Goal: Task Accomplishment & Management: Manage account settings

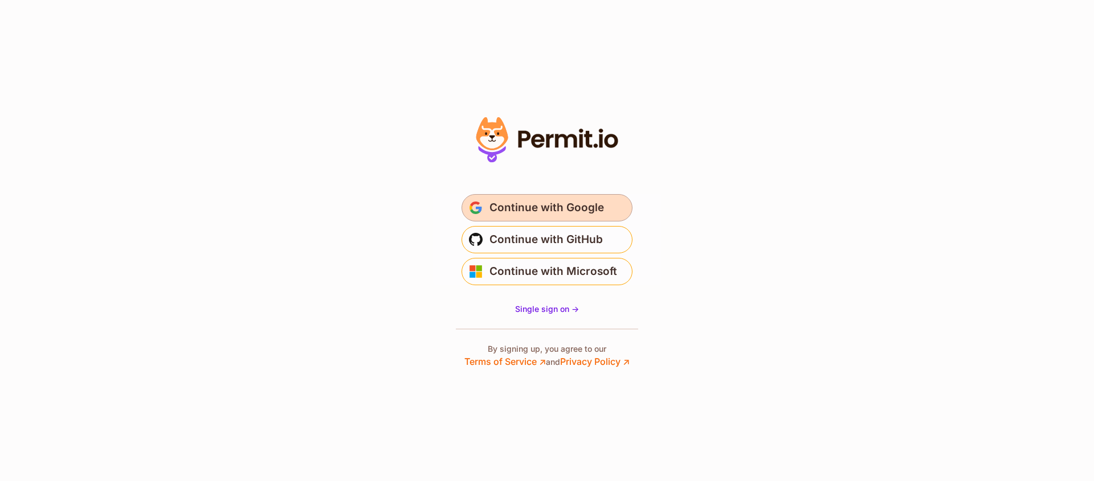
click at [561, 211] on span "Continue with Google" at bounding box center [546, 208] width 115 height 18
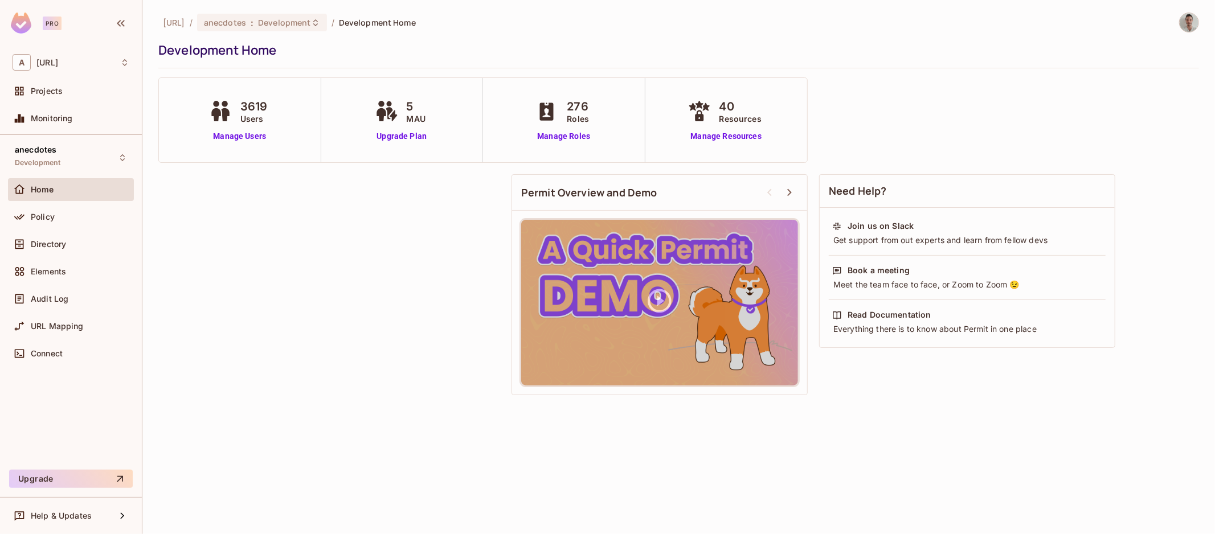
click at [529, 48] on div "Development Home" at bounding box center [675, 50] width 1035 height 17
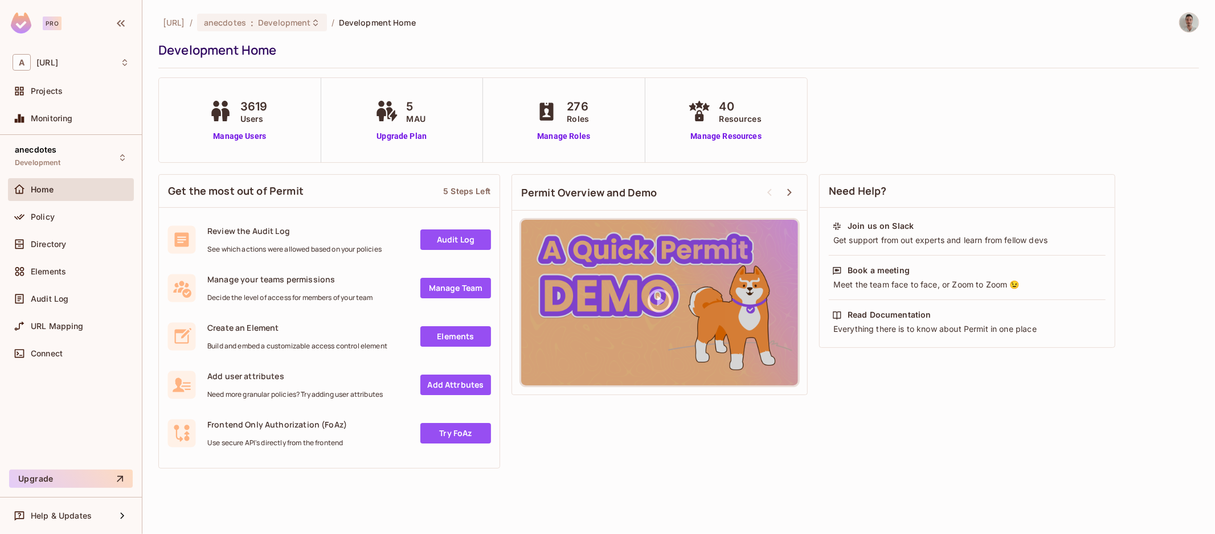
click at [70, 195] on div "Home" at bounding box center [71, 190] width 117 height 14
click at [51, 219] on span "Policy" at bounding box center [43, 216] width 24 height 9
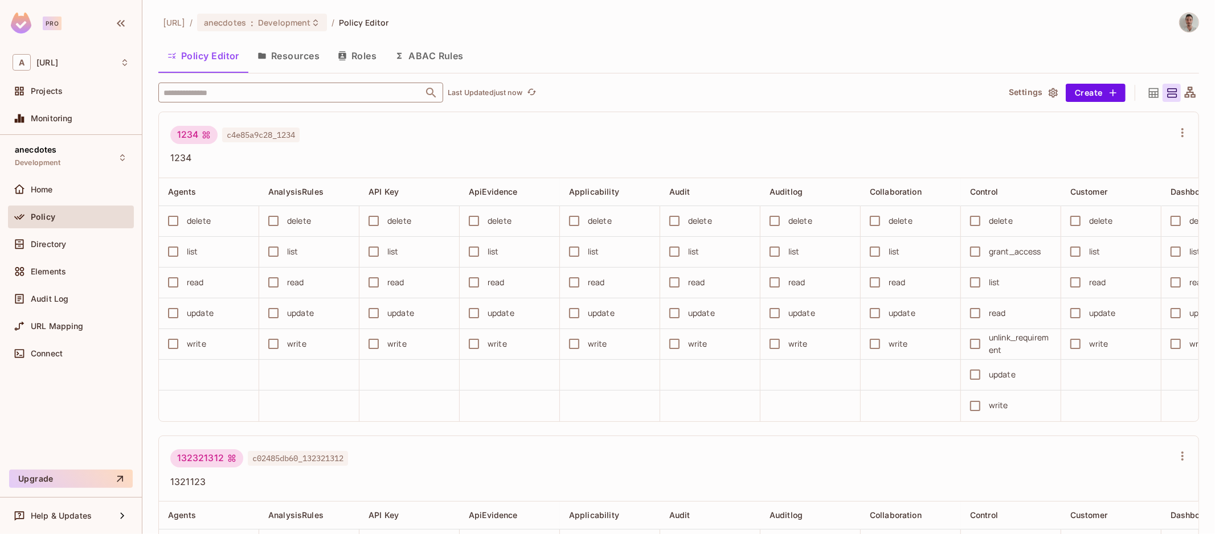
click at [386, 86] on input "text" at bounding box center [291, 93] width 260 height 20
type input "****"
click at [326, 138] on li "Roles Basic Role basic_role" at bounding box center [300, 133] width 285 height 52
click at [314, 146] on li "Basic Role basic_role" at bounding box center [300, 149] width 285 height 21
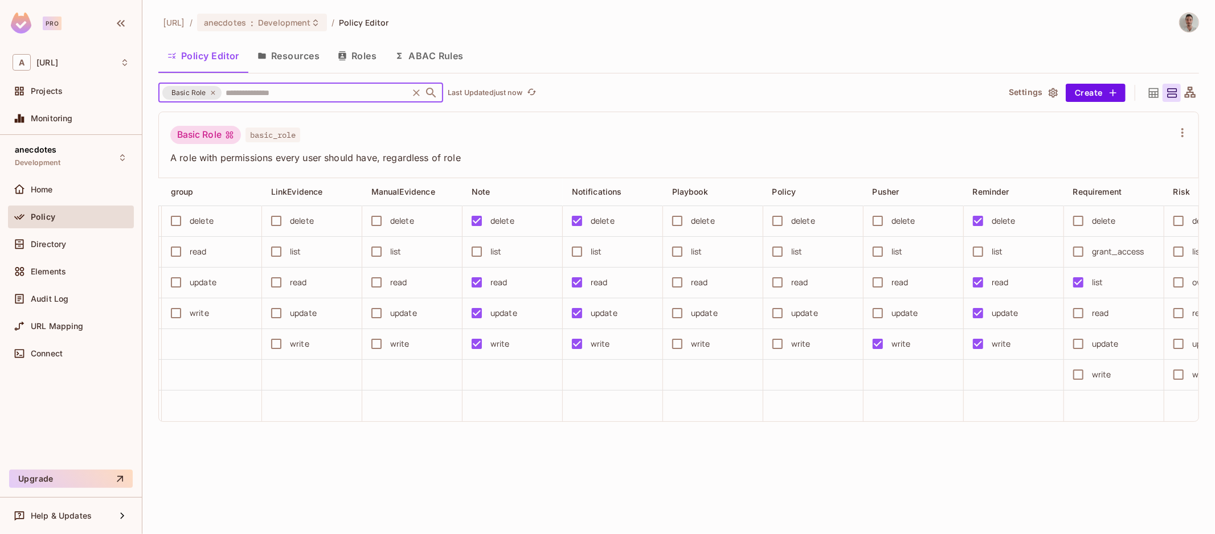
scroll to position [0, 1227]
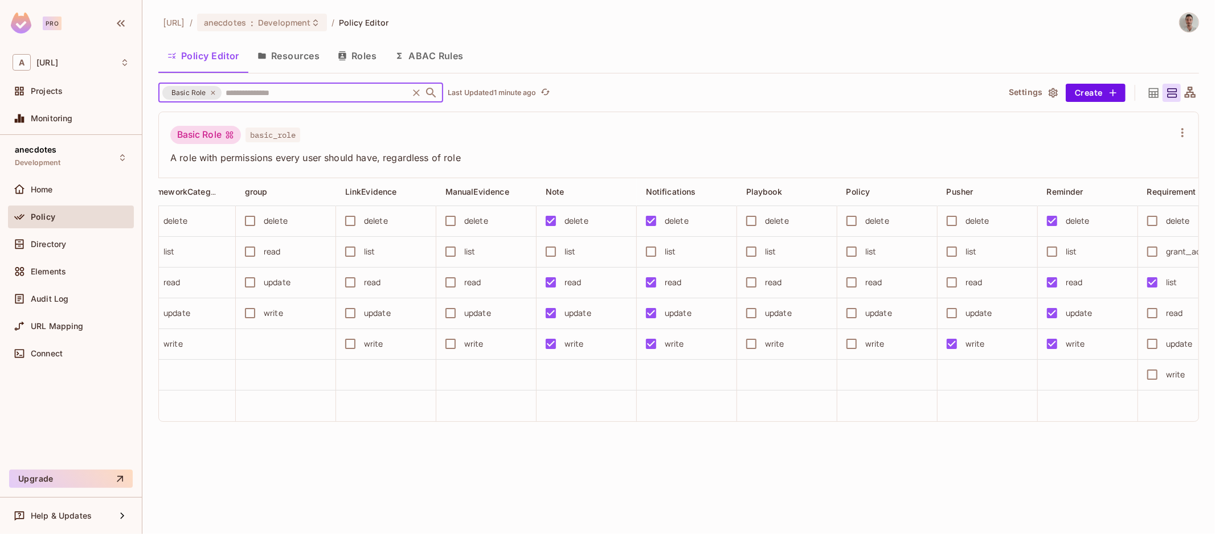
click at [212, 93] on icon at bounding box center [213, 92] width 7 height 7
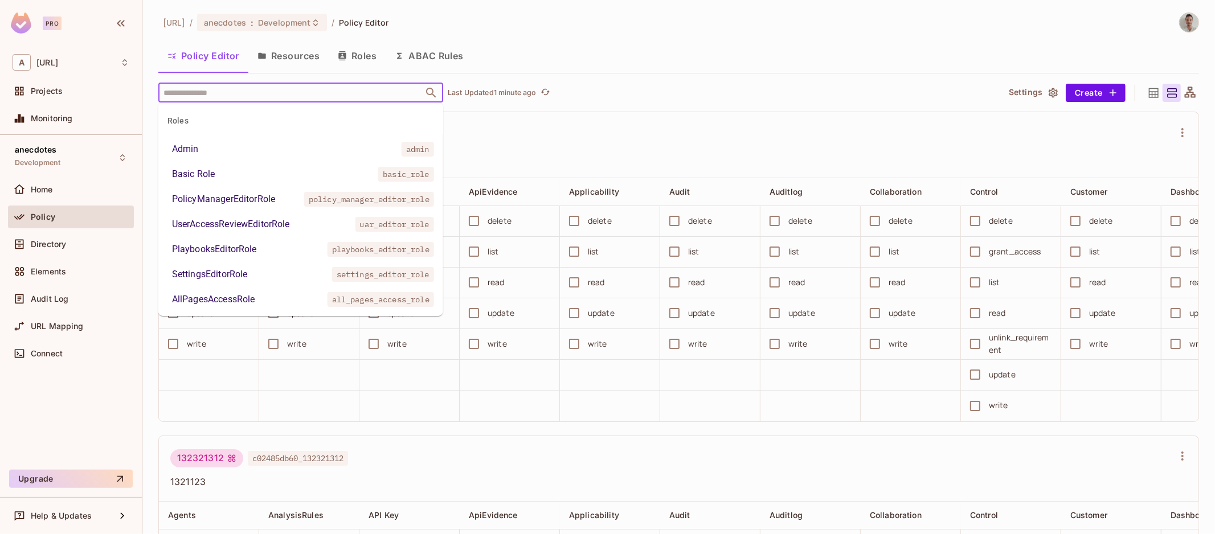
click at [218, 92] on input "text" at bounding box center [291, 93] width 260 height 20
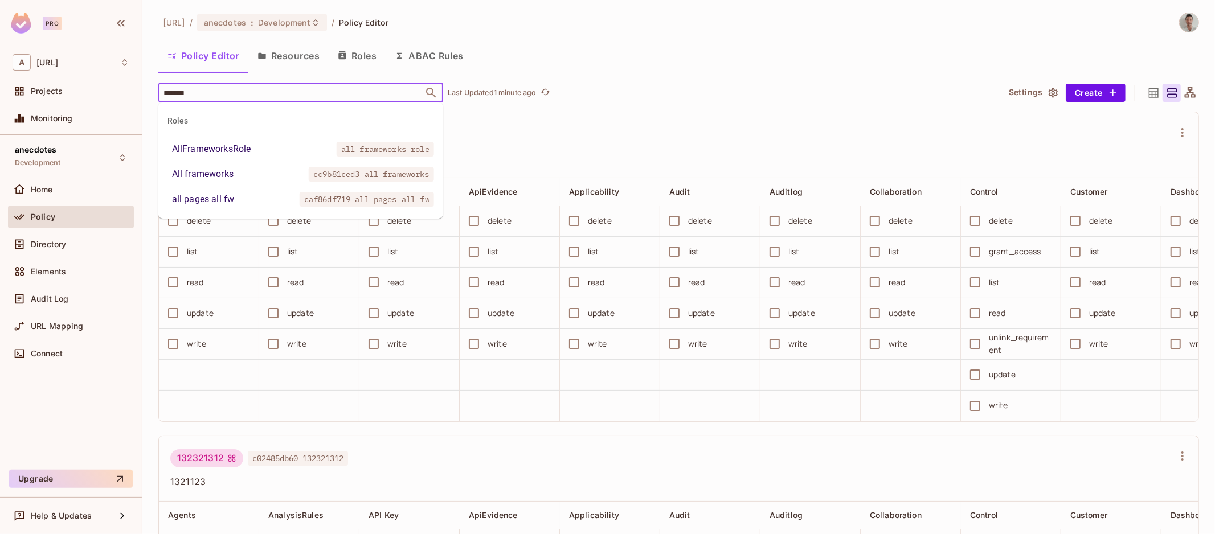
type input "********"
click at [280, 182] on li "All frameworks cc9b81ced3_all_frameworks" at bounding box center [300, 174] width 285 height 21
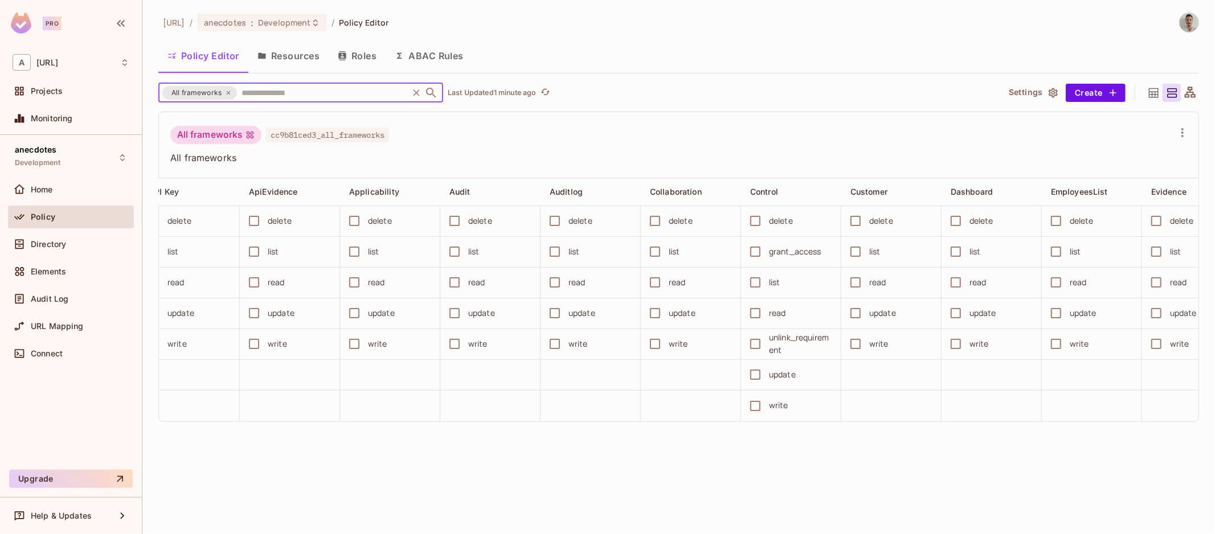
scroll to position [0, 0]
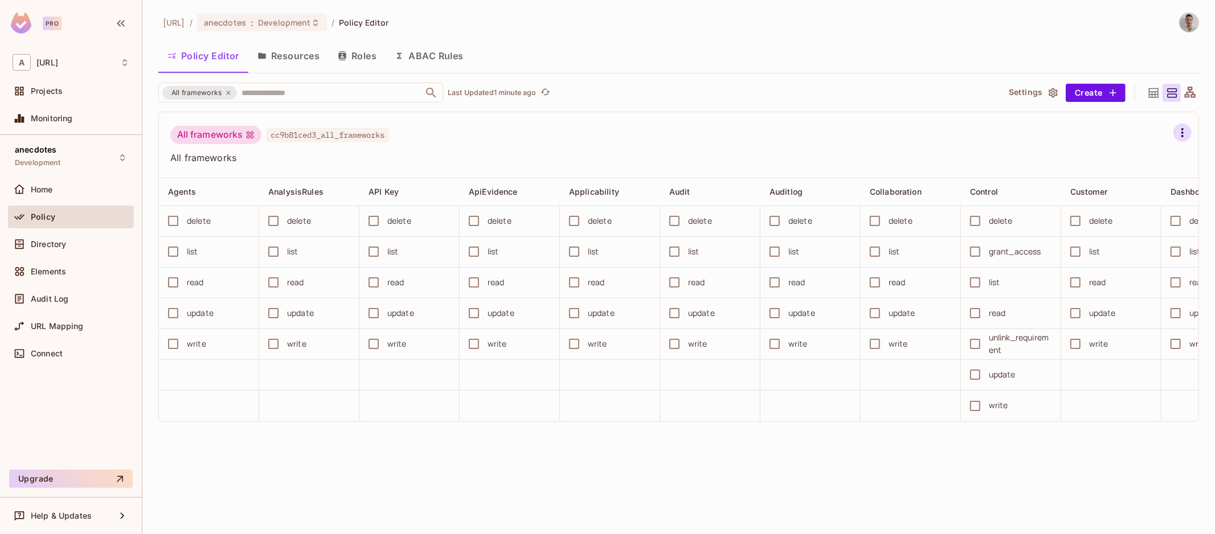
click at [1181, 128] on icon "button" at bounding box center [1183, 133] width 14 height 14
click at [1105, 230] on li "Edit Role" at bounding box center [1105, 227] width 144 height 25
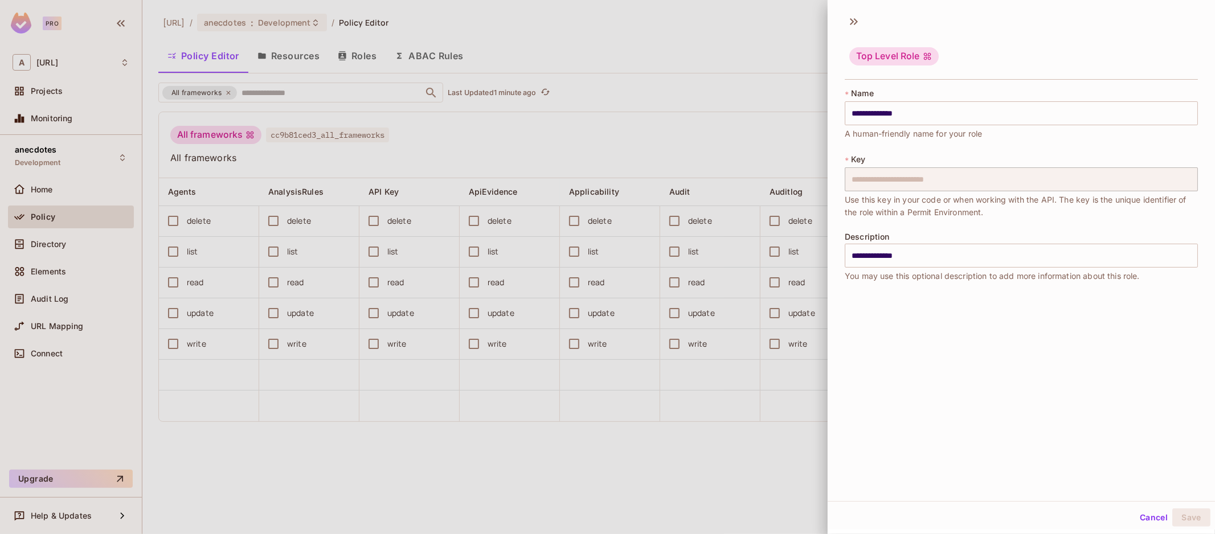
click at [906, 57] on div "Top Level Role" at bounding box center [893, 56] width 89 height 18
click at [946, 381] on div "**********" at bounding box center [1021, 254] width 387 height 493
click at [666, 116] on div at bounding box center [607, 267] width 1215 height 534
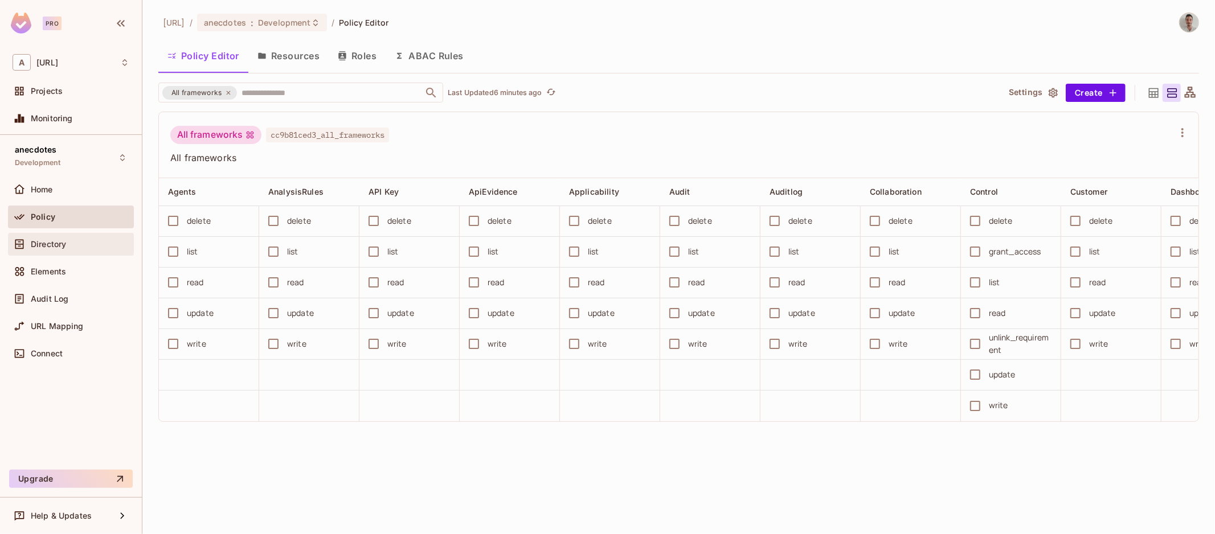
click at [51, 251] on div "Directory" at bounding box center [71, 244] width 126 height 23
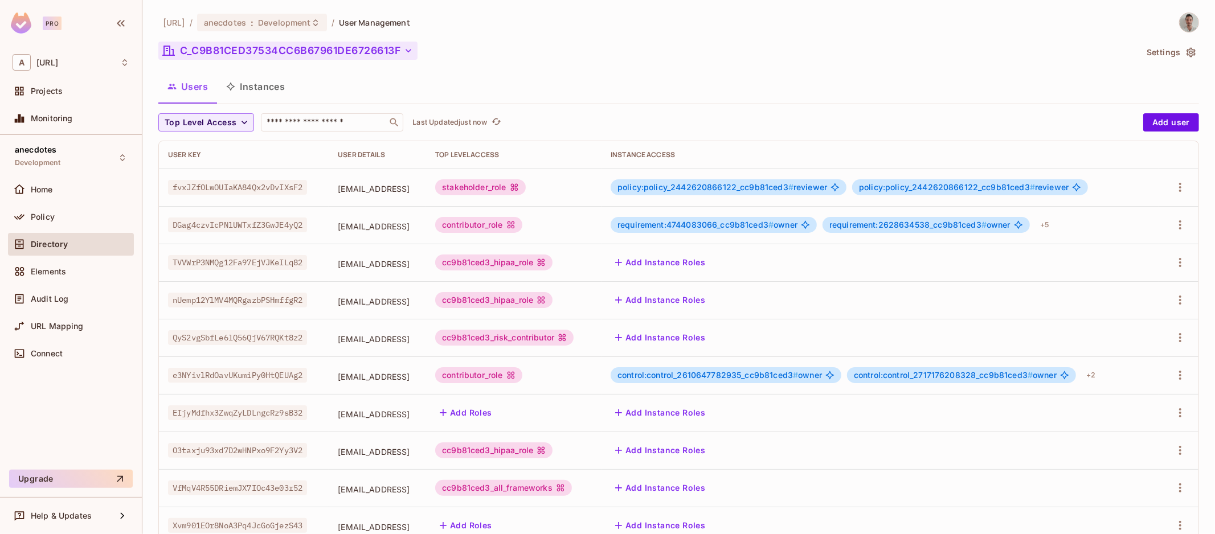
click at [337, 51] on button "C_C9B81CED37534CC6B67961DE6726613F" at bounding box center [287, 51] width 259 height 18
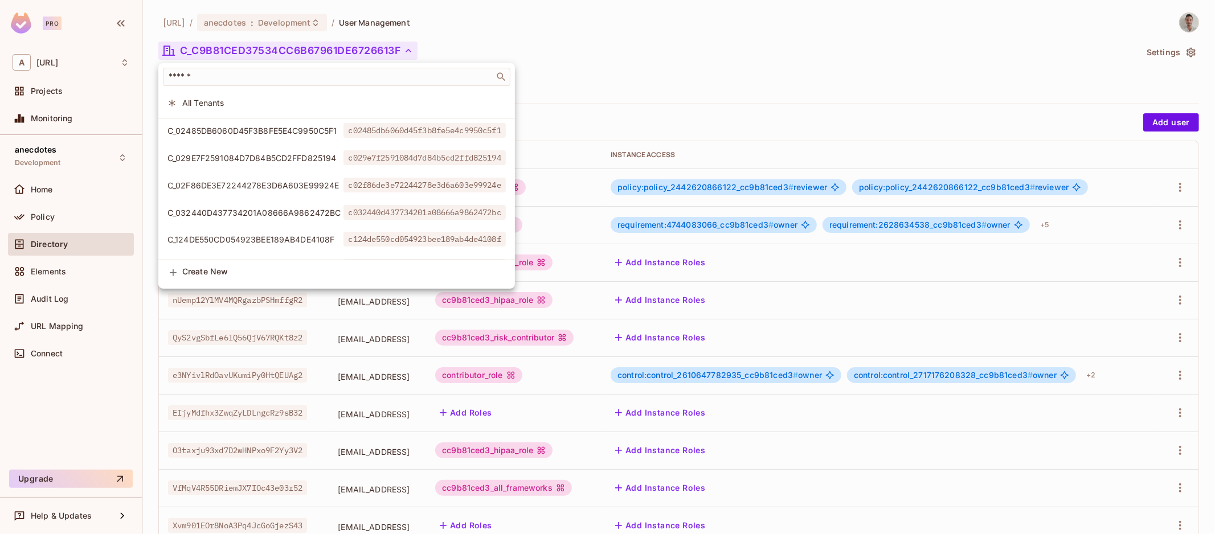
click at [524, 47] on div at bounding box center [607, 267] width 1215 height 534
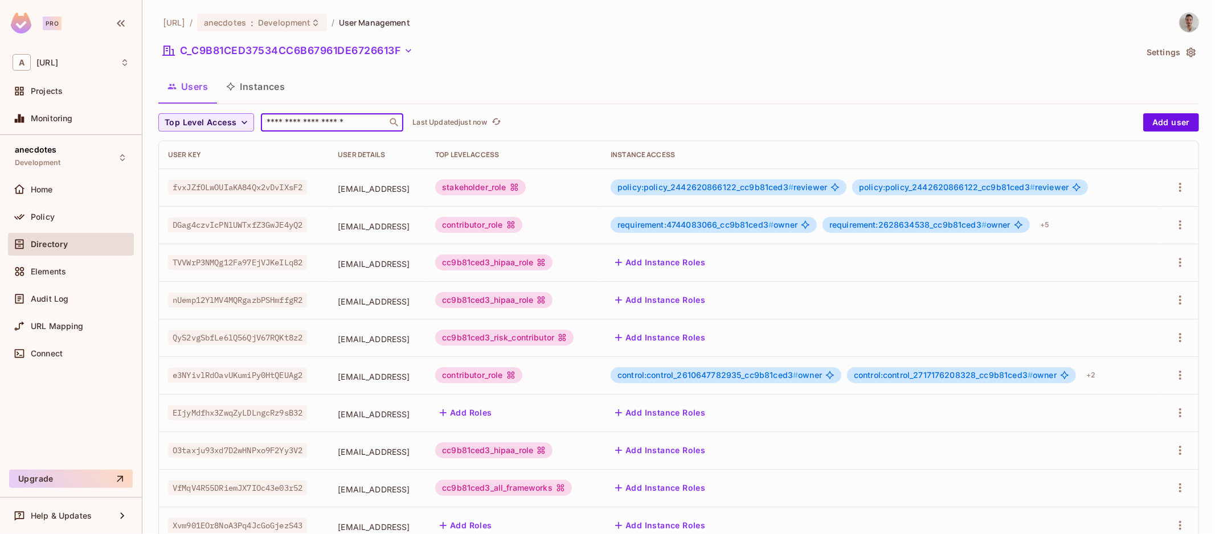
click at [357, 122] on input "text" at bounding box center [324, 122] width 120 height 11
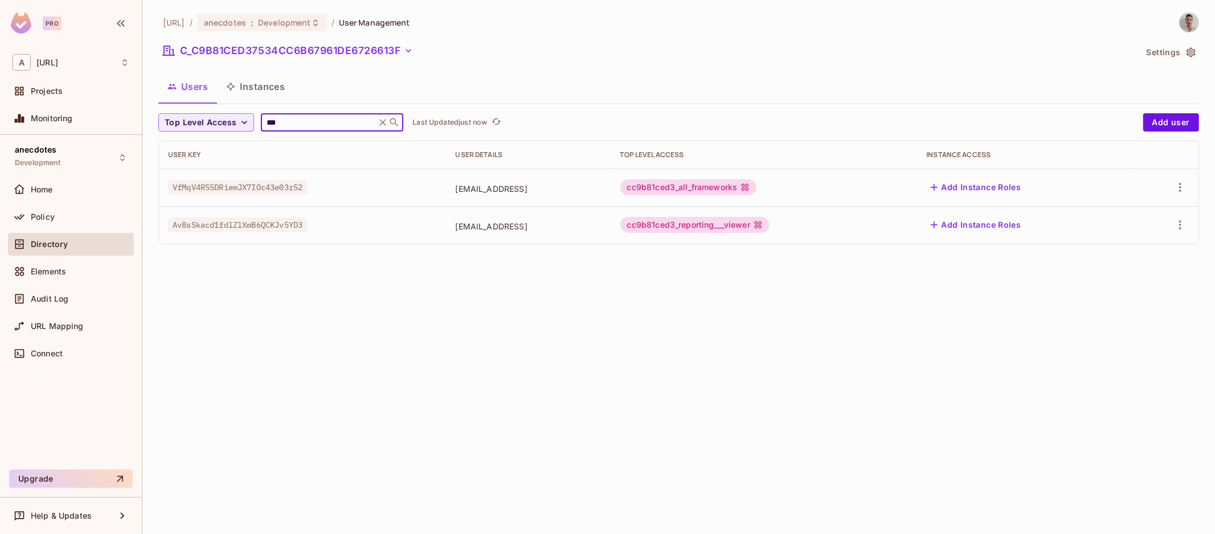
type input "***"
click at [757, 185] on div "cc9b81ced3_all_frameworks" at bounding box center [688, 187] width 137 height 16
click at [1177, 189] on icon "button" at bounding box center [1181, 188] width 14 height 14
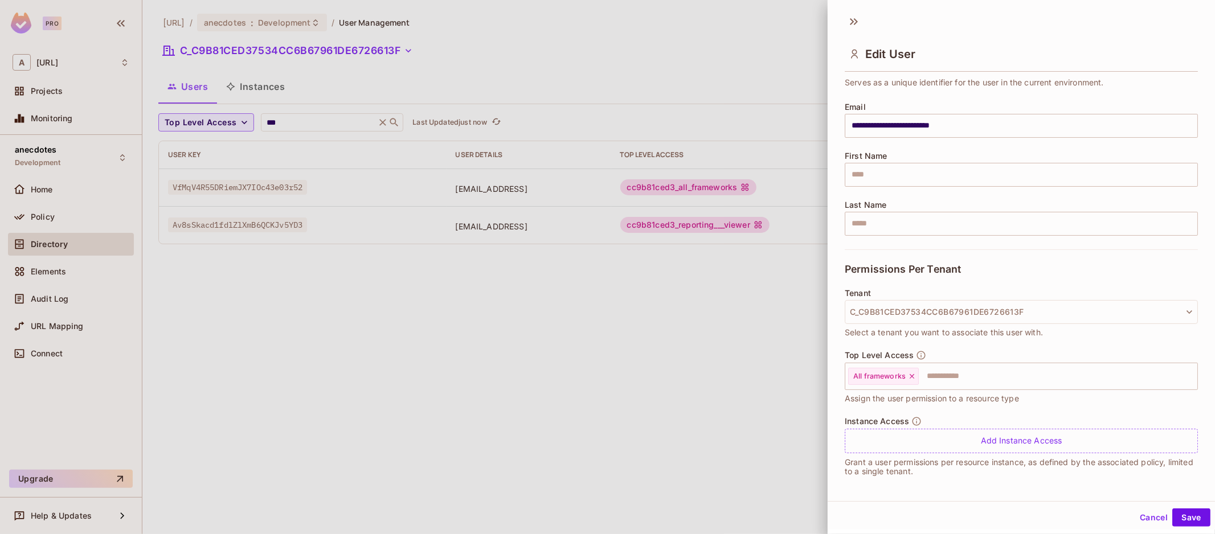
scroll to position [71, 0]
click at [655, 398] on div at bounding box center [607, 267] width 1215 height 534
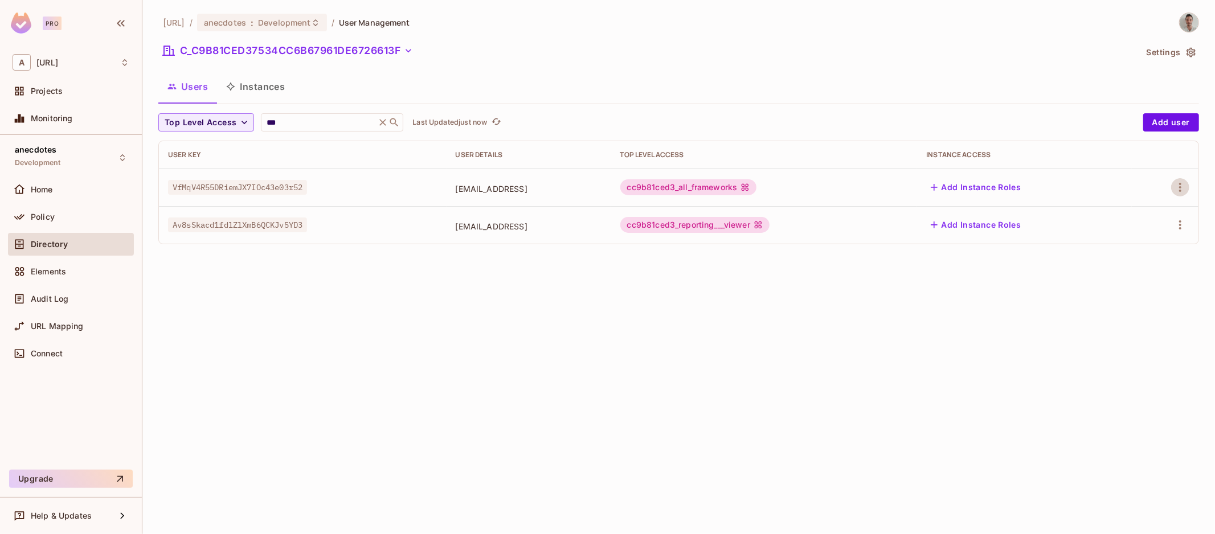
click at [791, 333] on div "anecdotes.ai / anecdotes : Development / User Management C_C9B81CED37534CC6B679…" at bounding box center [678, 267] width 1073 height 534
click at [728, 181] on div "cc9b81ced3_all_frameworks" at bounding box center [688, 187] width 137 height 16
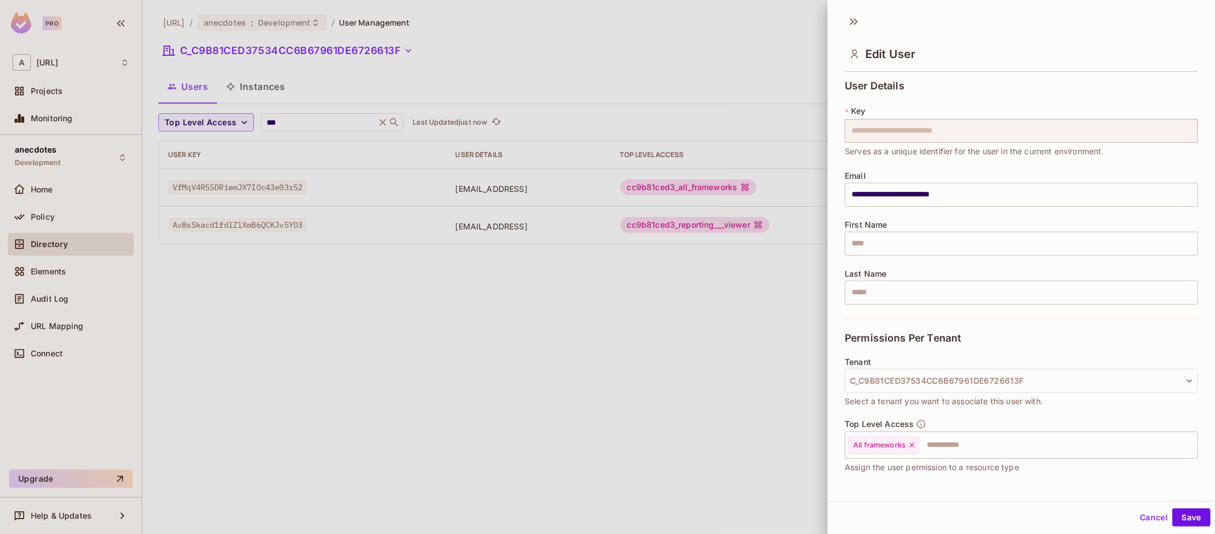
click at [728, 181] on div at bounding box center [607, 267] width 1215 height 534
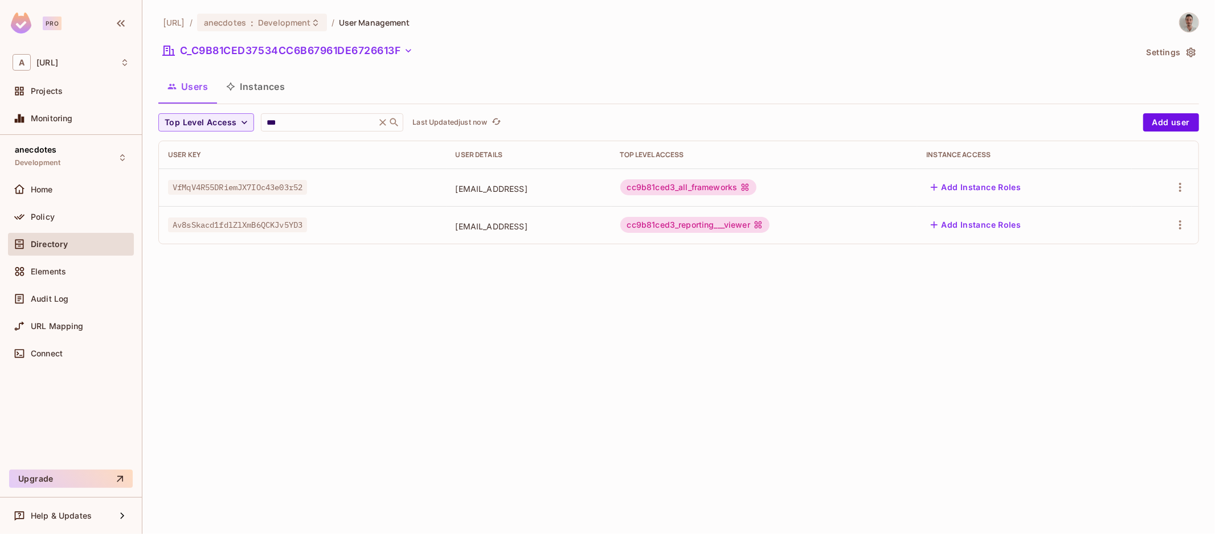
click at [230, 177] on td "VfMqV4R55DRiemJX7IOc43e03r52" at bounding box center [303, 188] width 288 height 38
click at [479, 179] on td "jordan.huri+10@anecdotes.ai" at bounding box center [529, 188] width 165 height 38
click at [708, 185] on div "cc9b81ced3_all_frameworks" at bounding box center [688, 187] width 137 height 16
click at [1178, 185] on icon "button" at bounding box center [1181, 188] width 14 height 14
click at [1133, 240] on div "Edit Attributes" at bounding box center [1141, 238] width 56 height 11
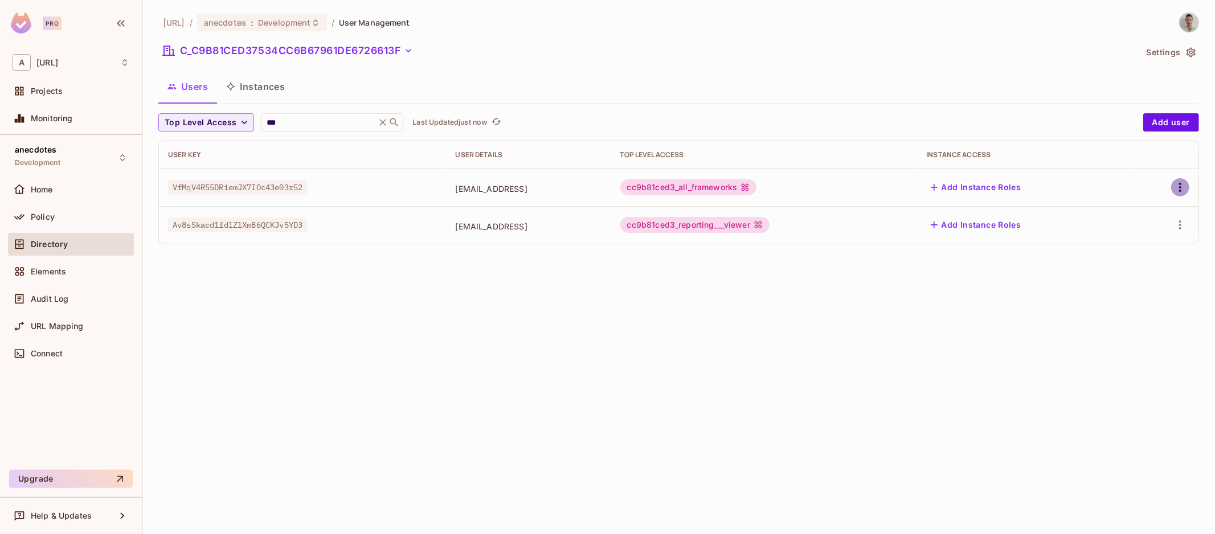
click at [1180, 188] on icon "button" at bounding box center [1180, 187] width 2 height 9
click at [1134, 214] on li "Edit" at bounding box center [1131, 213] width 101 height 25
click at [361, 353] on div "anecdotes.ai / anecdotes : Development / User Management C_C9B81CED37534CC6B679…" at bounding box center [678, 267] width 1073 height 534
click at [80, 214] on div "Policy" at bounding box center [80, 216] width 99 height 9
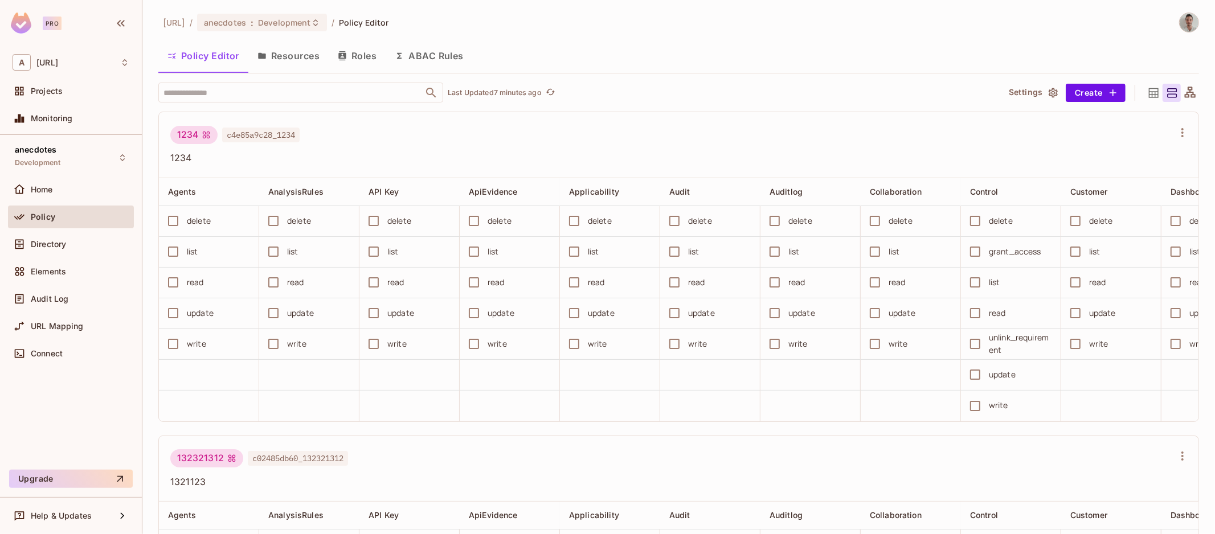
click at [680, 134] on div "1234 c4e85a9c28_1234" at bounding box center [671, 137] width 1003 height 22
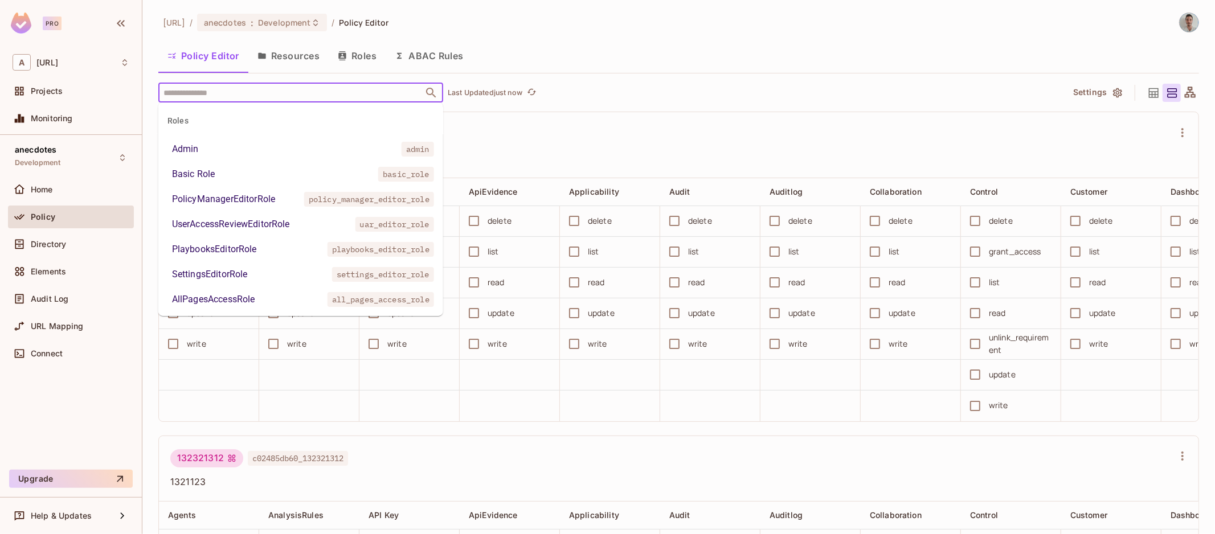
click at [375, 91] on input "text" at bounding box center [291, 93] width 260 height 20
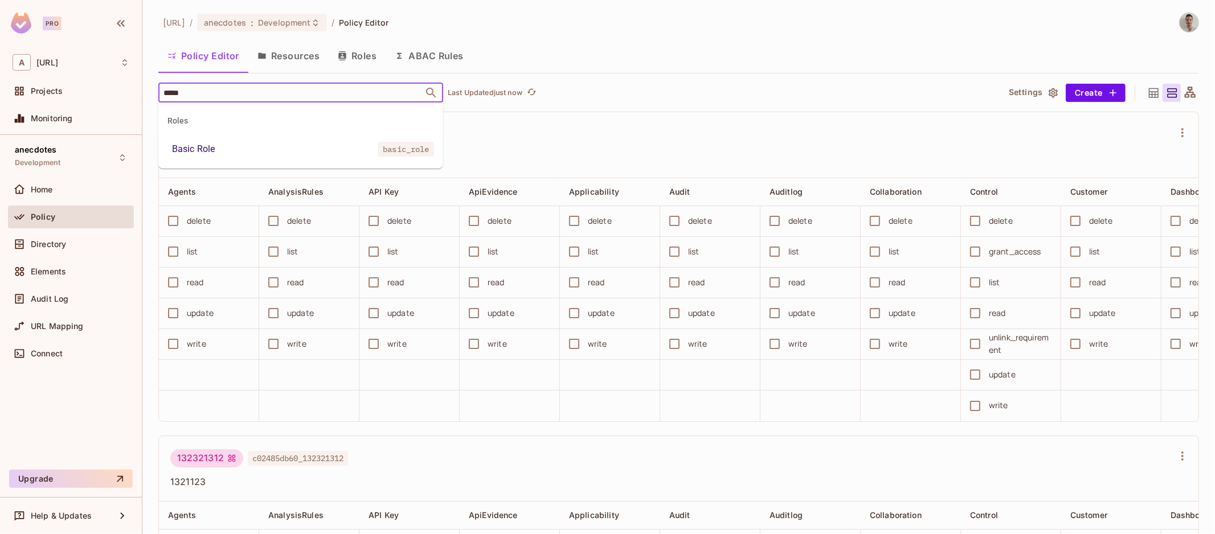
type input "******"
click at [332, 146] on li "Basic Role basic_role" at bounding box center [300, 149] width 285 height 21
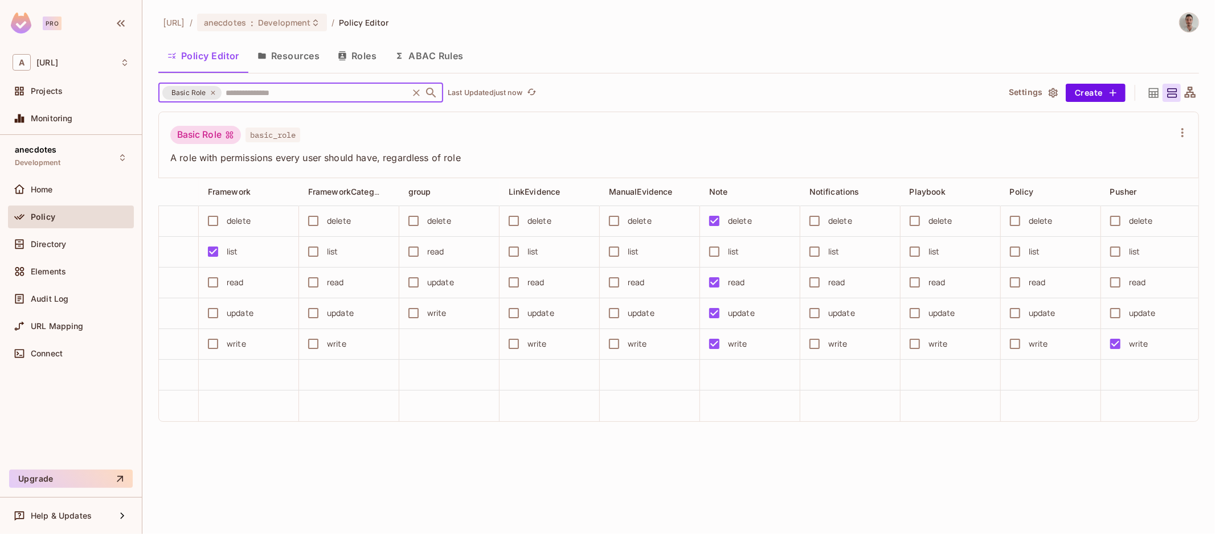
scroll to position [0, 1165]
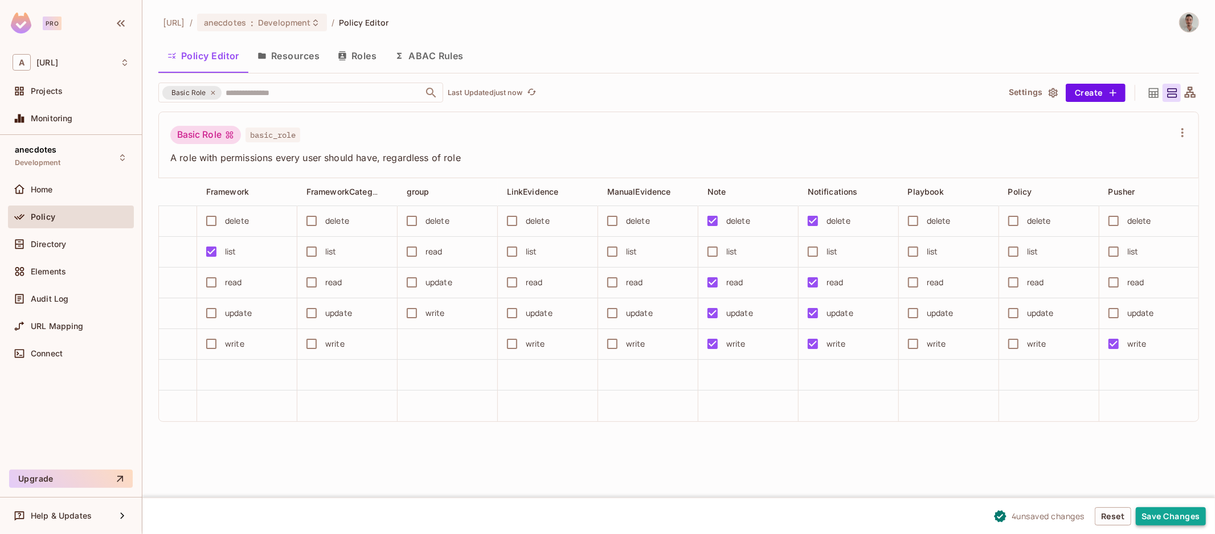
click at [1184, 520] on button "Save Changes" at bounding box center [1171, 517] width 70 height 18
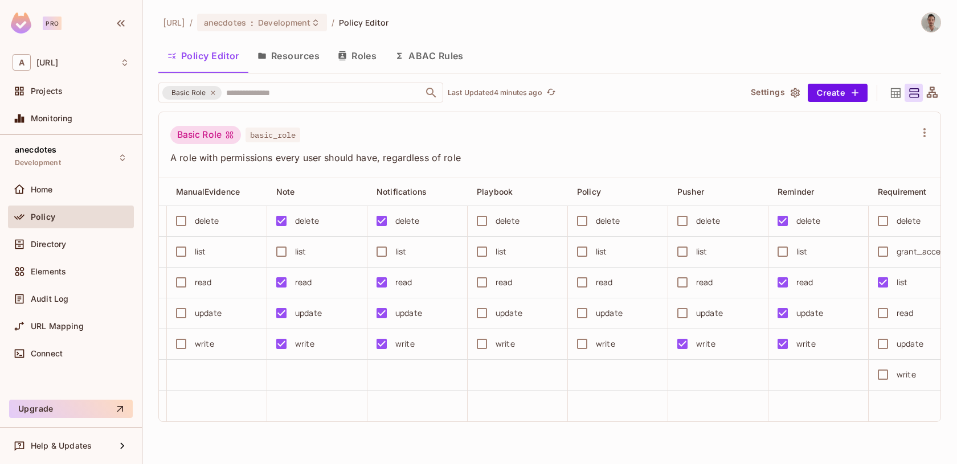
scroll to position [0, 1394]
click at [344, 96] on input "text" at bounding box center [314, 93] width 183 height 20
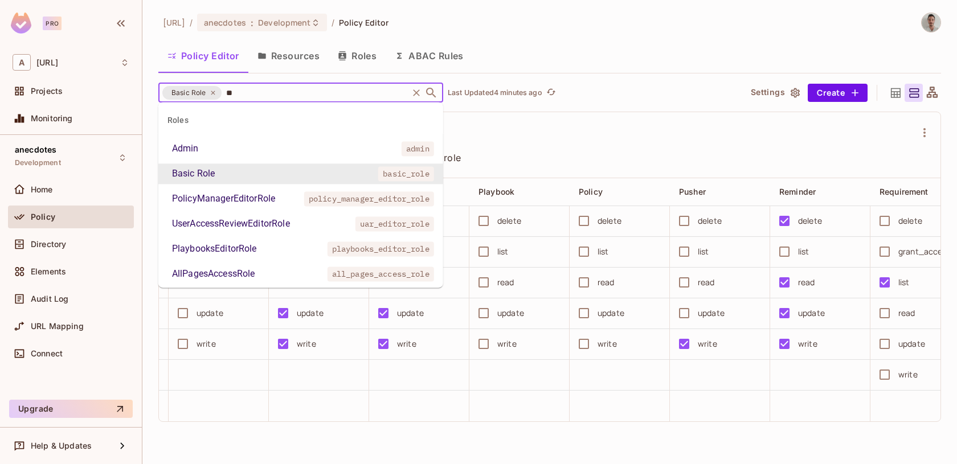
type input "***"
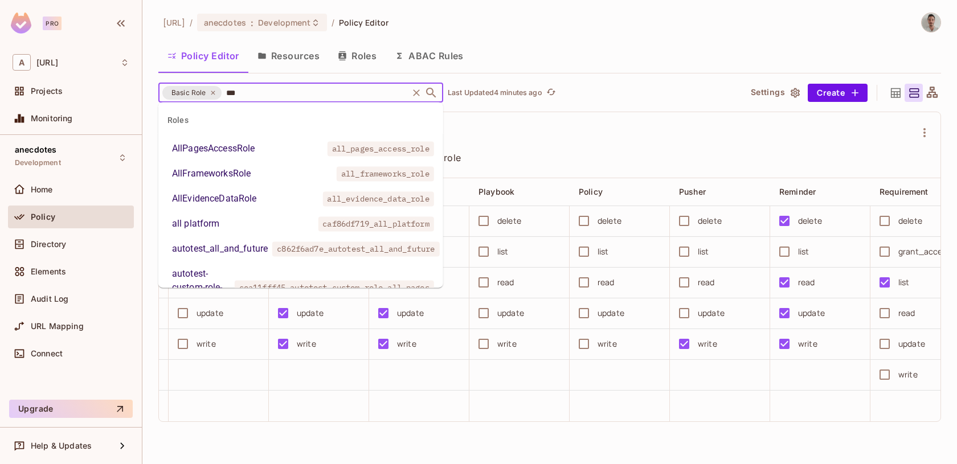
click at [254, 175] on li "AllFrameworksRole all_frameworks_role" at bounding box center [300, 173] width 285 height 21
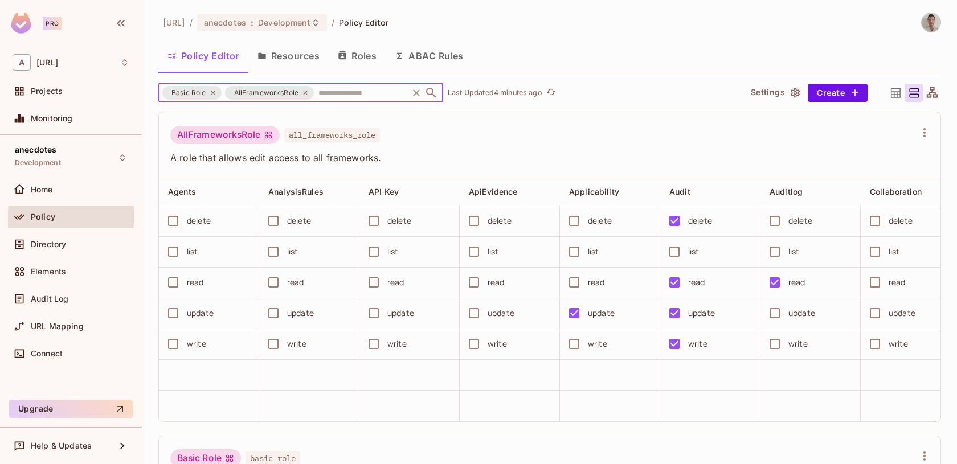
click at [212, 91] on icon at bounding box center [213, 92] width 7 height 7
click at [518, 125] on div "AllFrameworksRole all_frameworks_role A role that allows edit access to all fra…" at bounding box center [550, 145] width 782 height 66
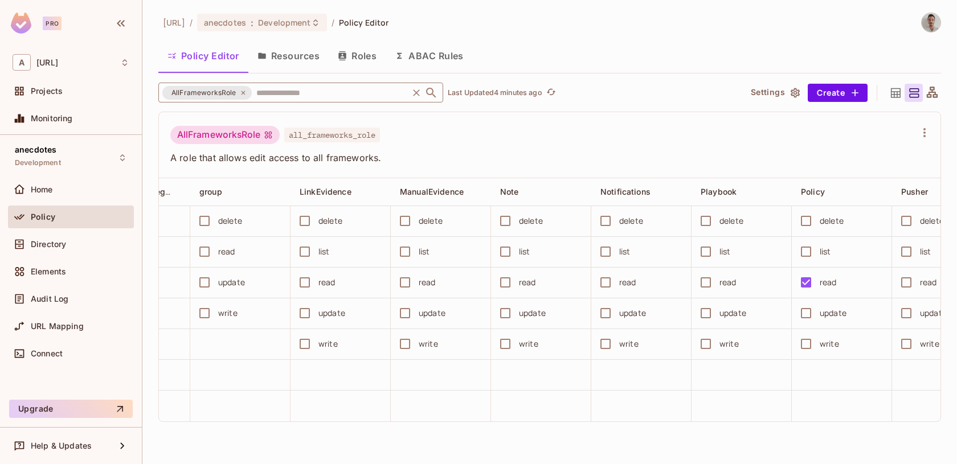
scroll to position [0, 1274]
click at [897, 93] on icon at bounding box center [896, 93] width 10 height 10
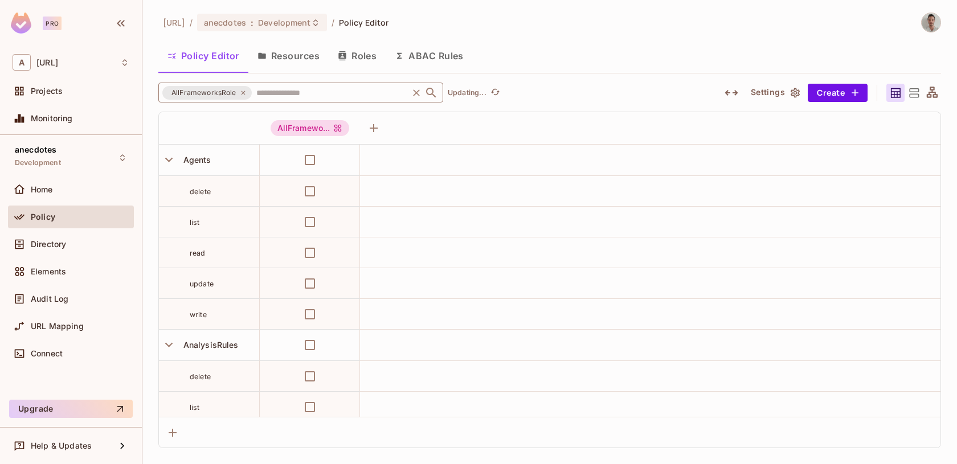
click at [915, 97] on icon at bounding box center [914, 92] width 10 height 9
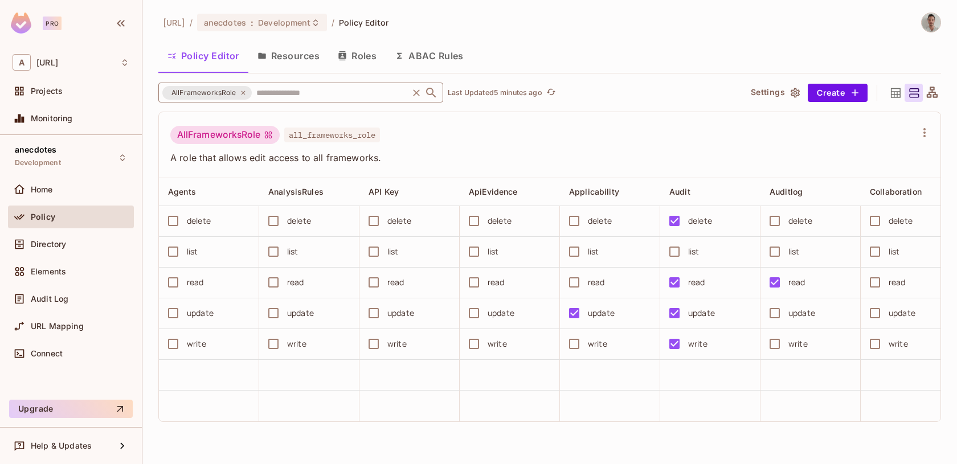
click at [929, 97] on icon at bounding box center [932, 92] width 11 height 11
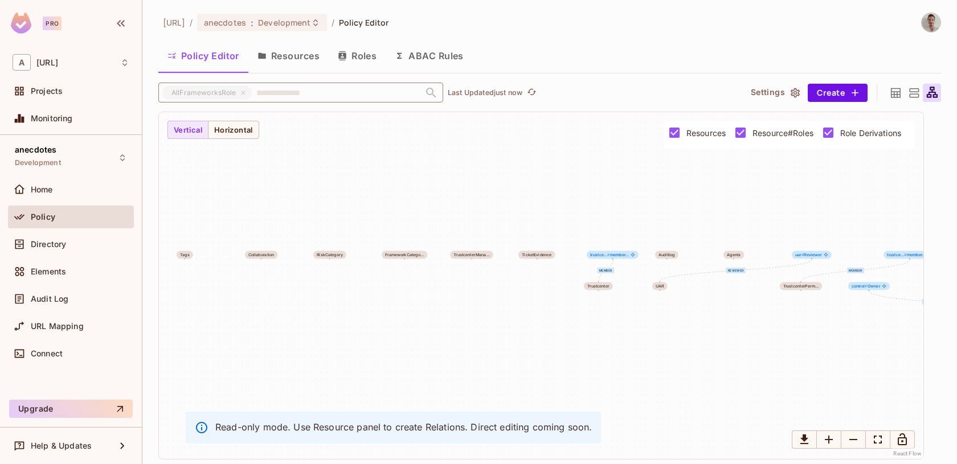
click at [913, 91] on icon at bounding box center [914, 92] width 10 height 9
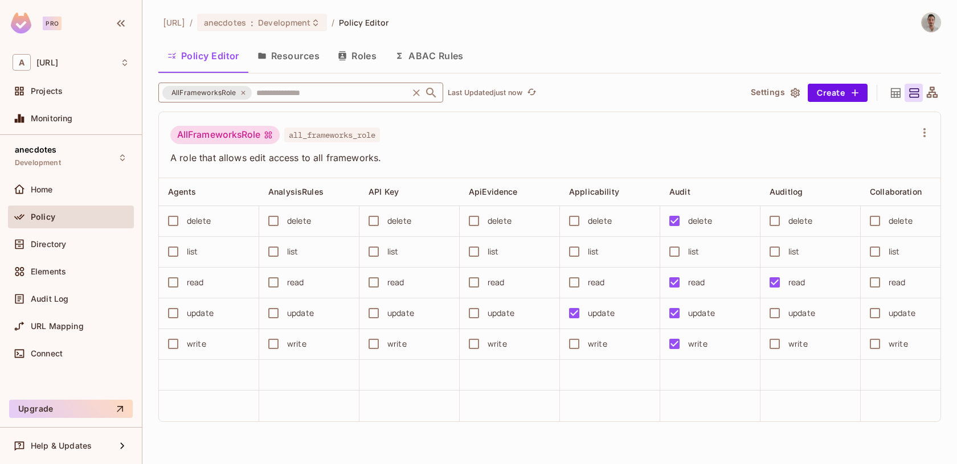
click at [252, 129] on div "AllFrameworksRole" at bounding box center [224, 135] width 109 height 18
click at [360, 138] on span "all_frameworks_role" at bounding box center [332, 135] width 96 height 15
click at [933, 138] on div at bounding box center [924, 133] width 18 height 18
click at [922, 136] on icon "button" at bounding box center [925, 133] width 14 height 14
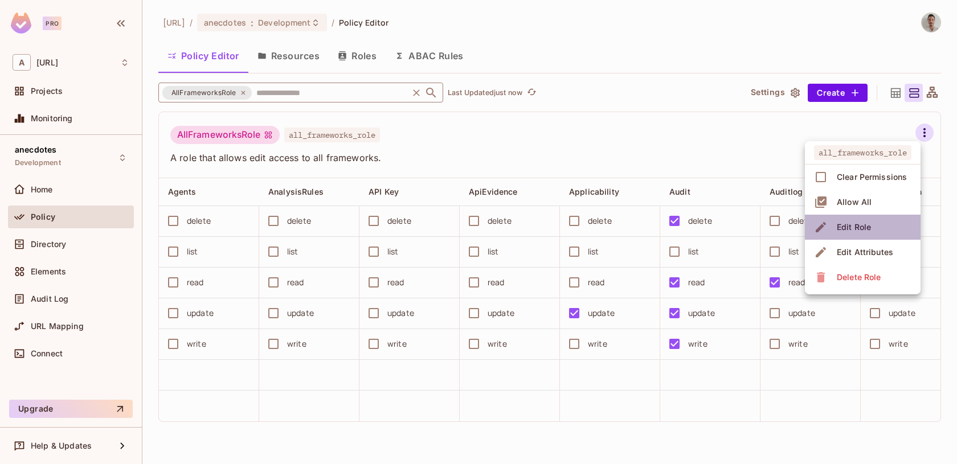
click at [880, 220] on li "Edit Role" at bounding box center [863, 227] width 116 height 25
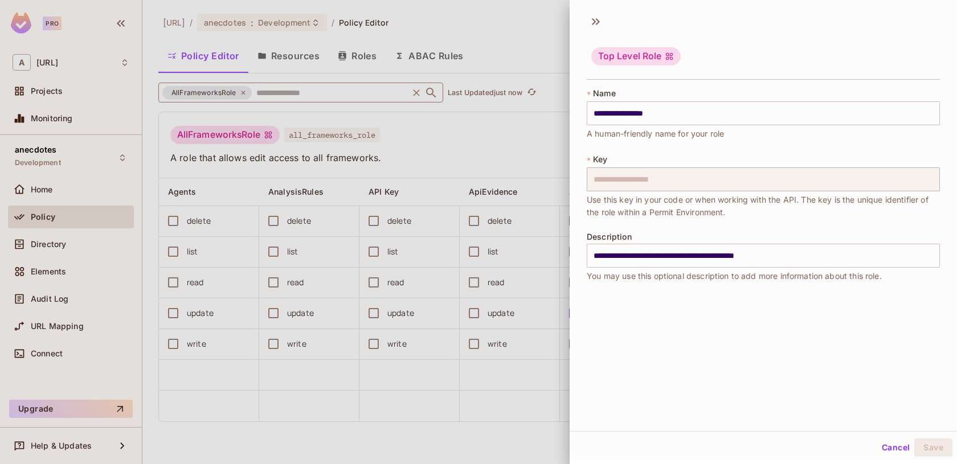
click at [655, 59] on div "Top Level Role" at bounding box center [635, 56] width 89 height 18
click at [596, 19] on icon at bounding box center [596, 22] width 18 height 18
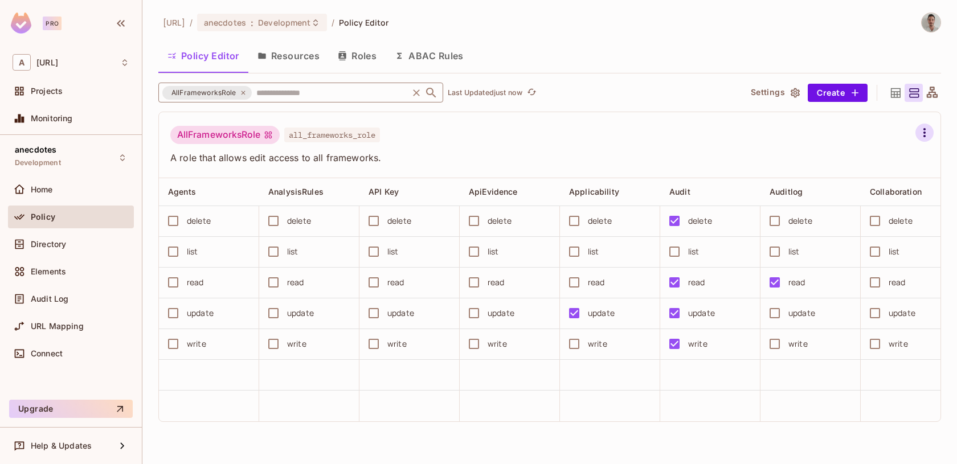
click at [926, 140] on button "button" at bounding box center [924, 133] width 18 height 18
click at [835, 101] on button "Create" at bounding box center [838, 93] width 60 height 18
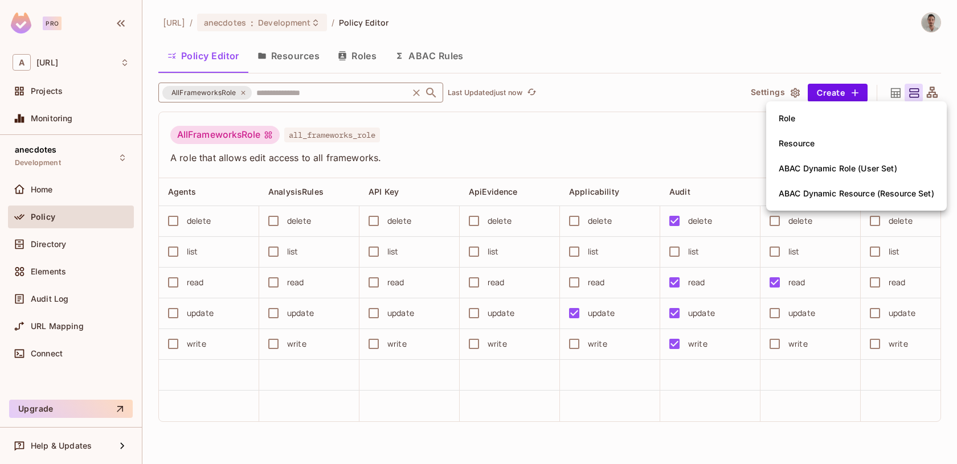
click at [824, 115] on li "Role" at bounding box center [856, 118] width 181 height 25
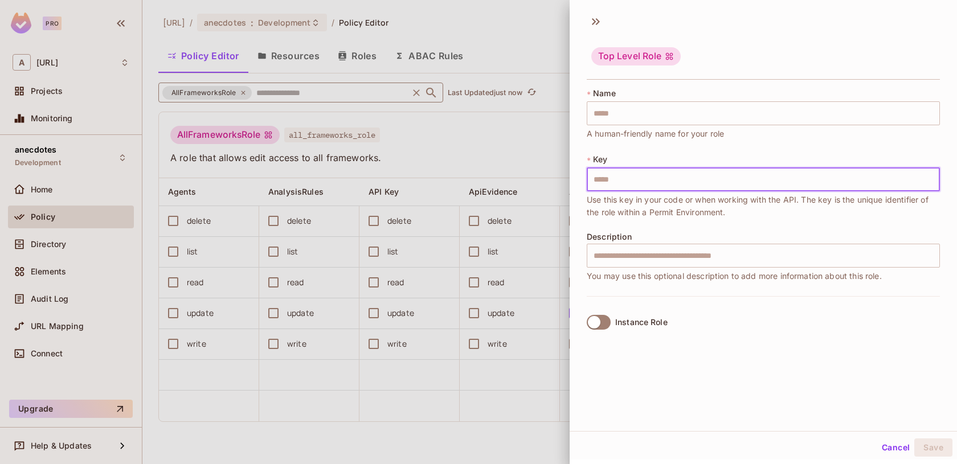
click at [633, 185] on input "text" at bounding box center [763, 179] width 353 height 24
click at [608, 318] on label "Instance Role" at bounding box center [624, 322] width 85 height 24
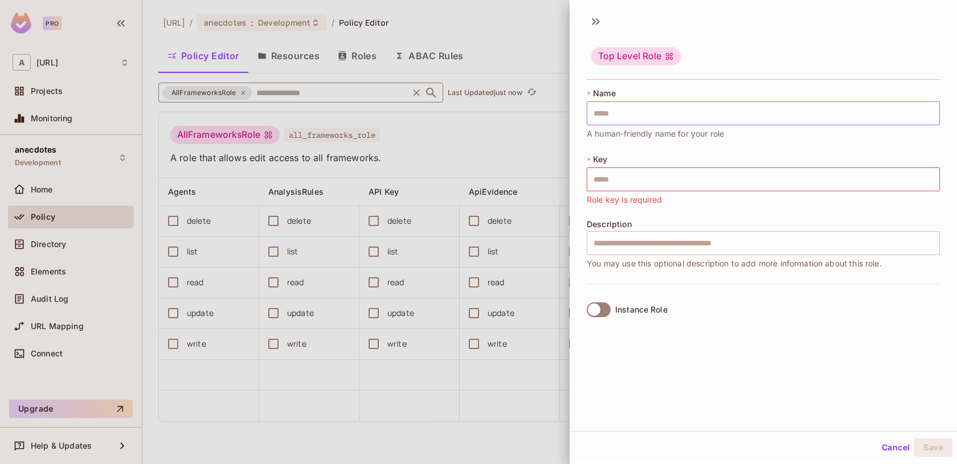
click at [651, 113] on input "text" at bounding box center [763, 113] width 353 height 24
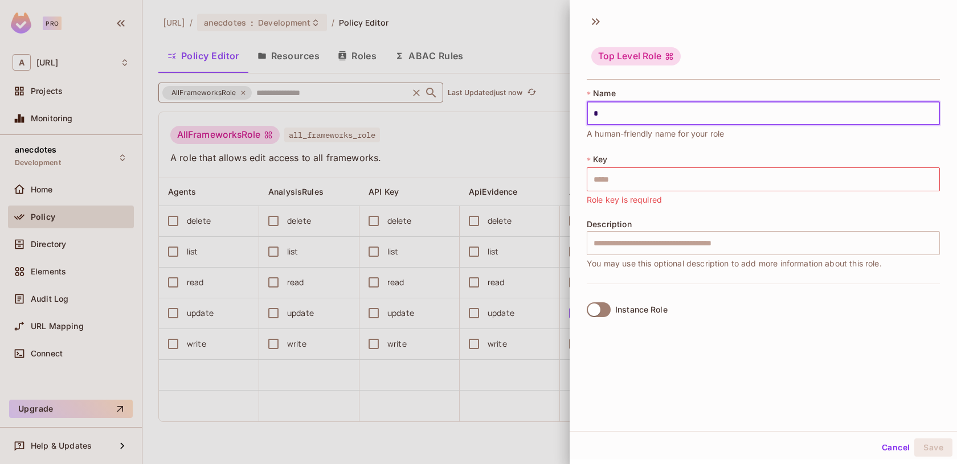
type input "**"
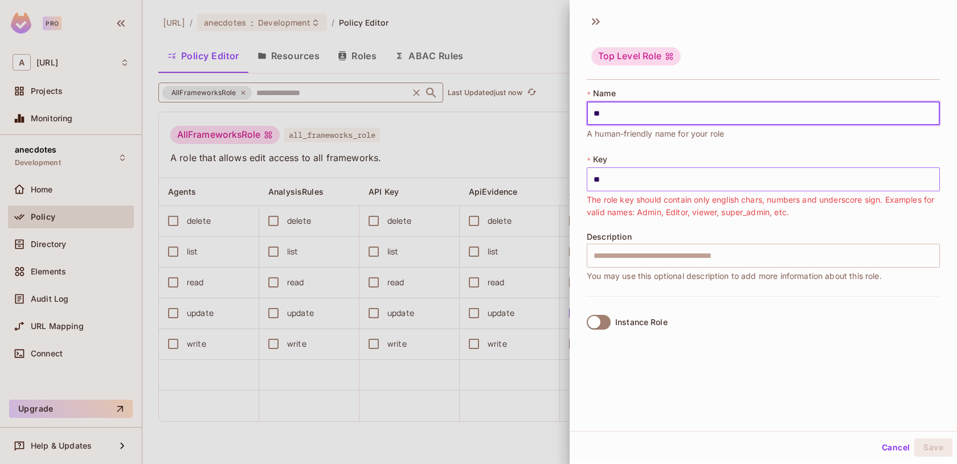
type input "***"
click at [649, 256] on input "text" at bounding box center [763, 256] width 353 height 24
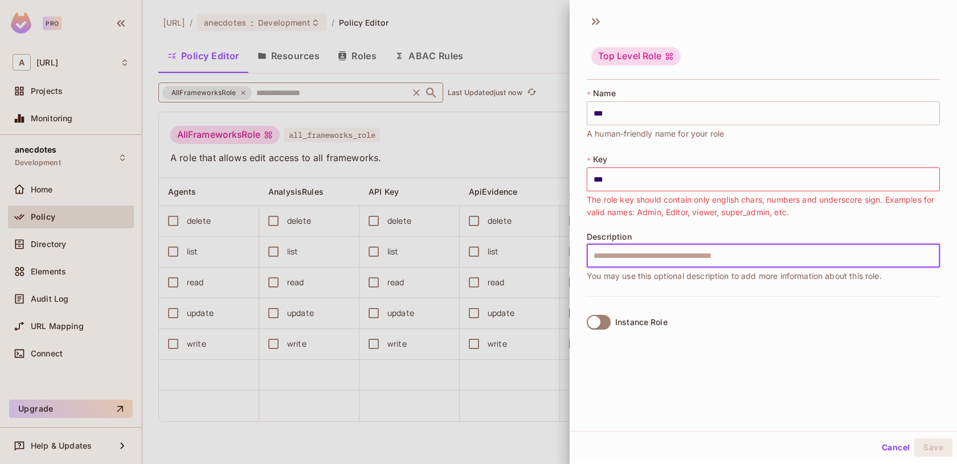
click at [893, 450] on button "Cancel" at bounding box center [895, 448] width 37 height 18
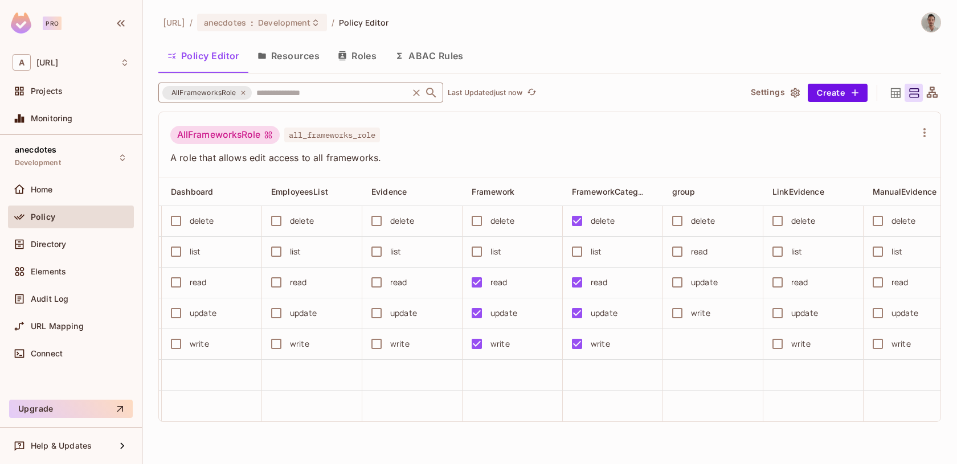
scroll to position [0, 1015]
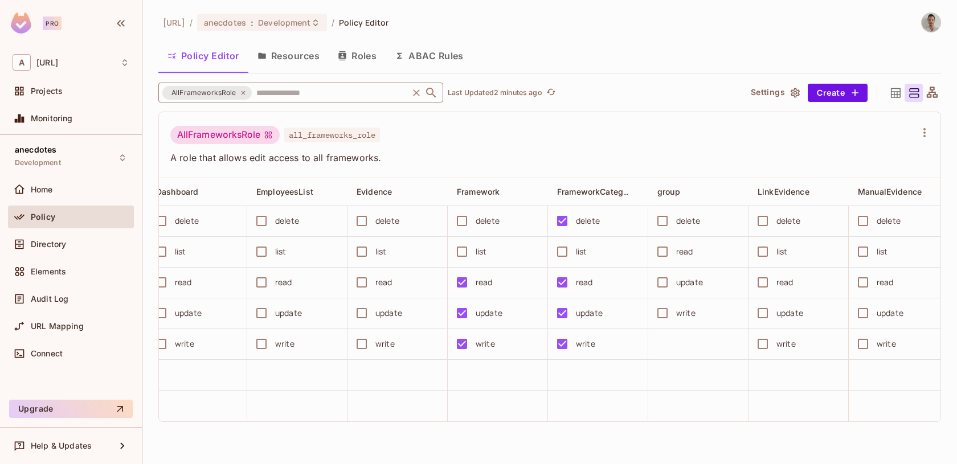
click at [240, 92] on icon at bounding box center [243, 92] width 7 height 7
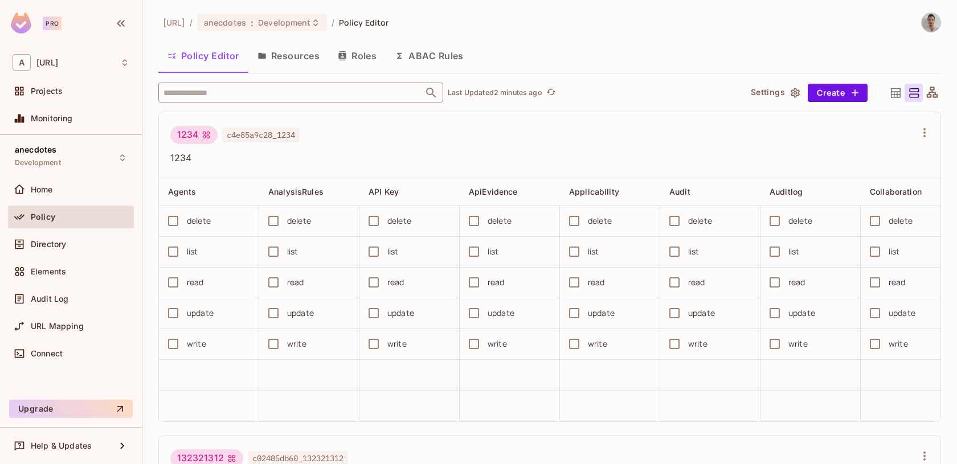
click at [248, 94] on input "text" at bounding box center [291, 93] width 260 height 20
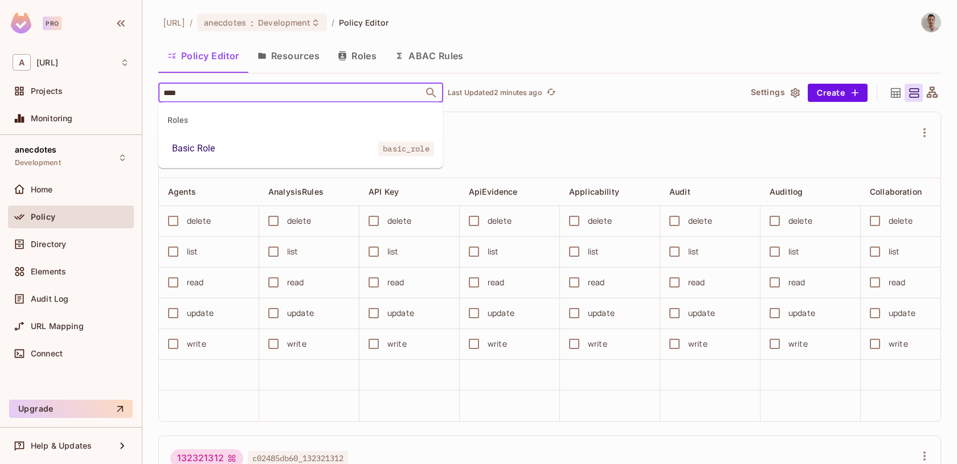
type input "*****"
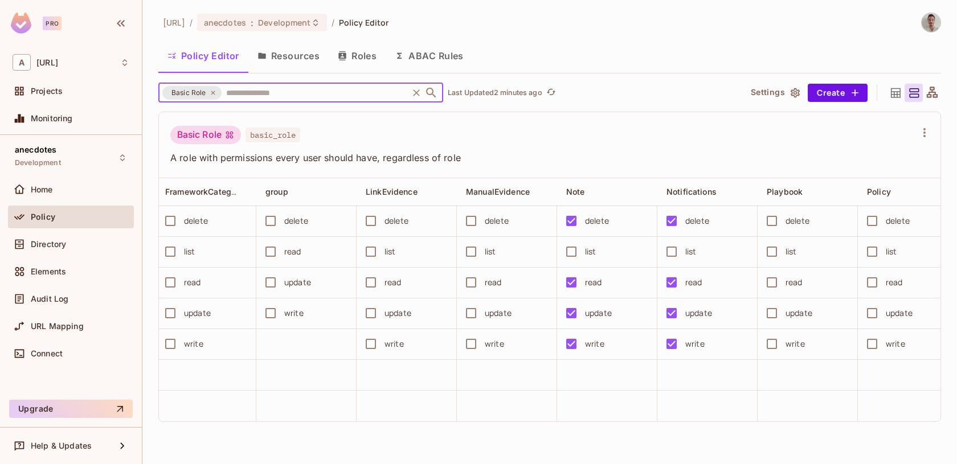
scroll to position [0, 1208]
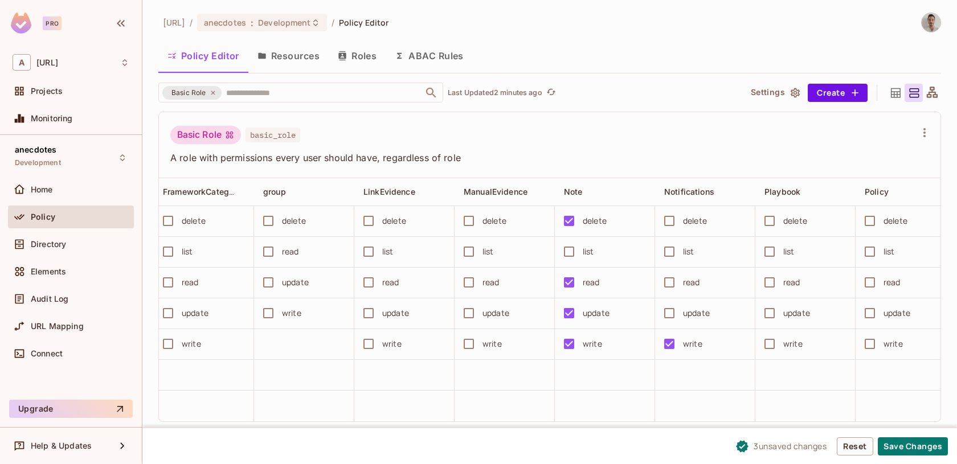
click at [667, 358] on td "write" at bounding box center [705, 344] width 100 height 31
click at [909, 449] on button "Save Changes" at bounding box center [913, 447] width 70 height 18
